Goal: Find specific page/section: Find specific page/section

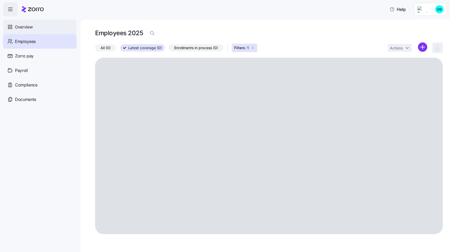
click at [36, 27] on div "Overview" at bounding box center [39, 27] width 73 height 14
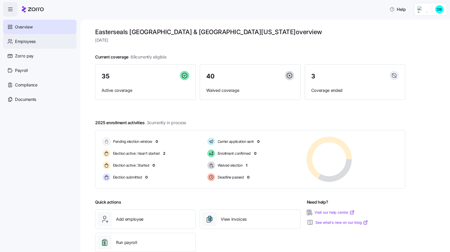
click at [26, 39] on span "Employees" at bounding box center [25, 41] width 21 height 6
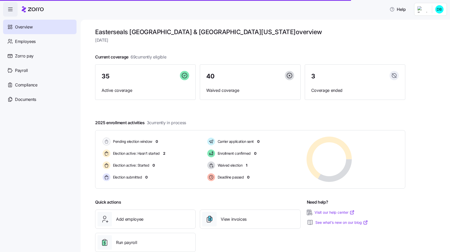
scroll to position [12, 0]
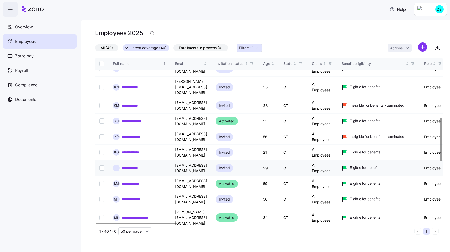
scroll to position [259, 0]
